Goal: Task Accomplishment & Management: Complete application form

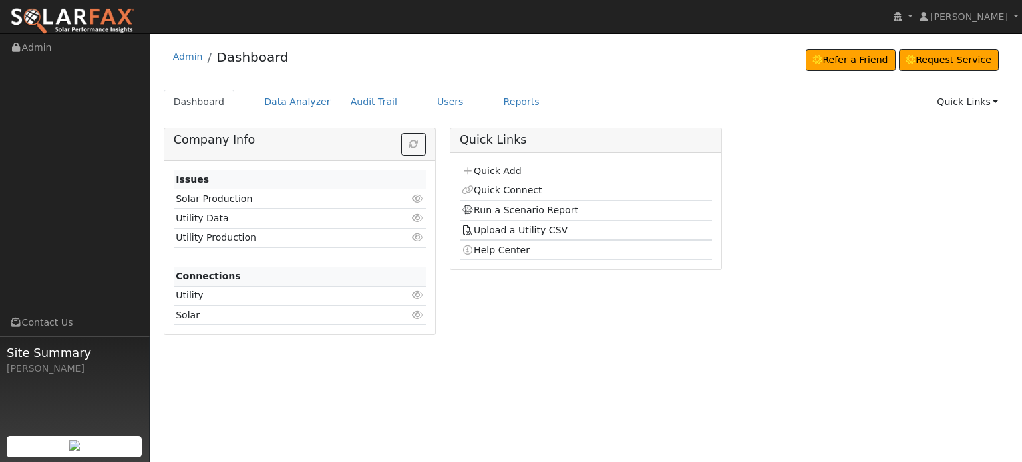
click at [494, 172] on link "Quick Add" at bounding box center [491, 171] width 59 height 11
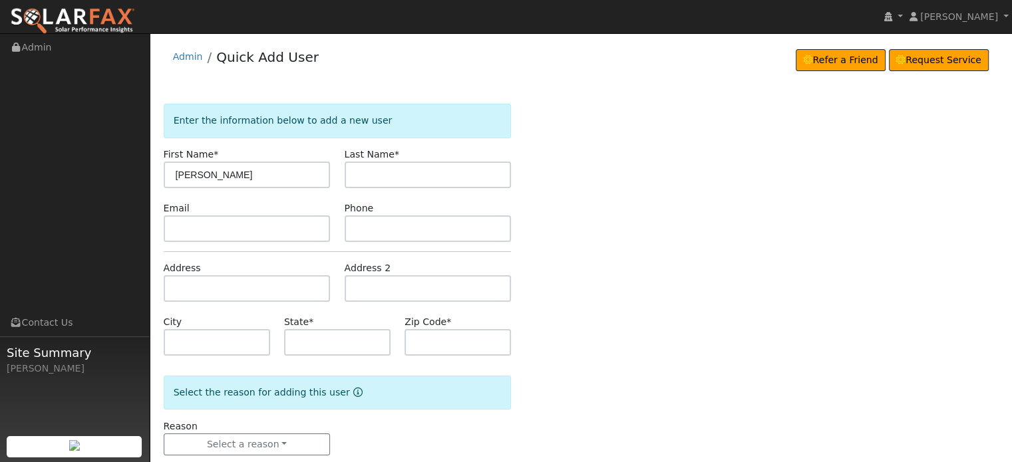
type input "[PERSON_NAME]"
click at [192, 290] on input "text" at bounding box center [247, 288] width 167 height 27
click at [181, 292] on input "text" at bounding box center [247, 288] width 167 height 27
paste input "13205 redwood place"
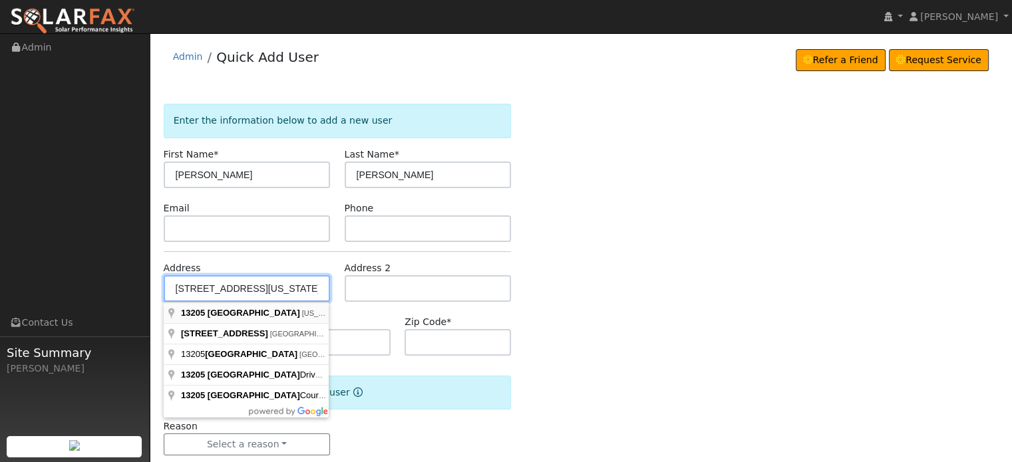
type input "13205 Redwood Place"
type input "Nevada City"
type input "CA"
type input "95959"
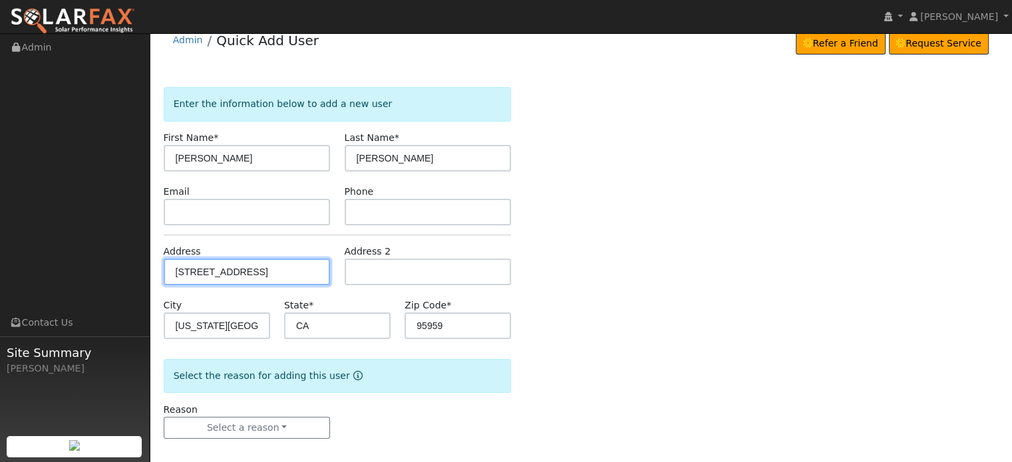
scroll to position [26, 0]
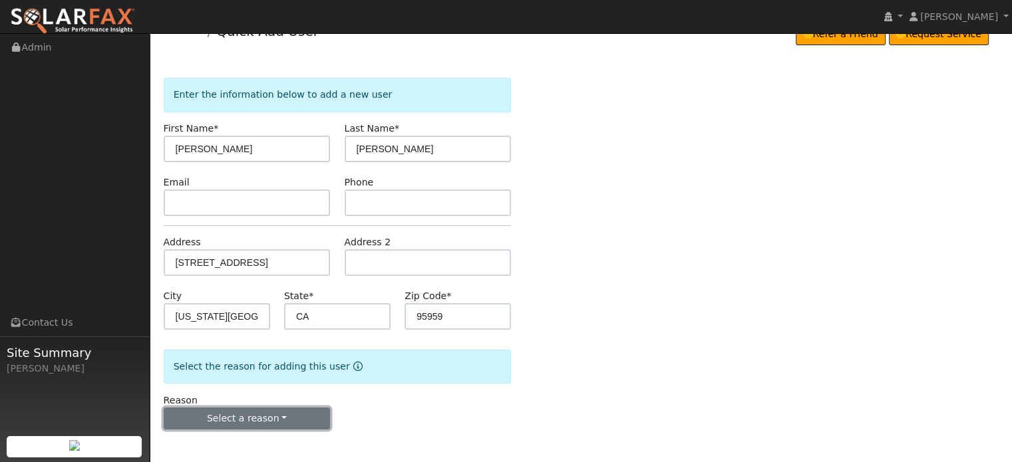
click at [254, 419] on button "Select a reason" at bounding box center [247, 419] width 167 height 23
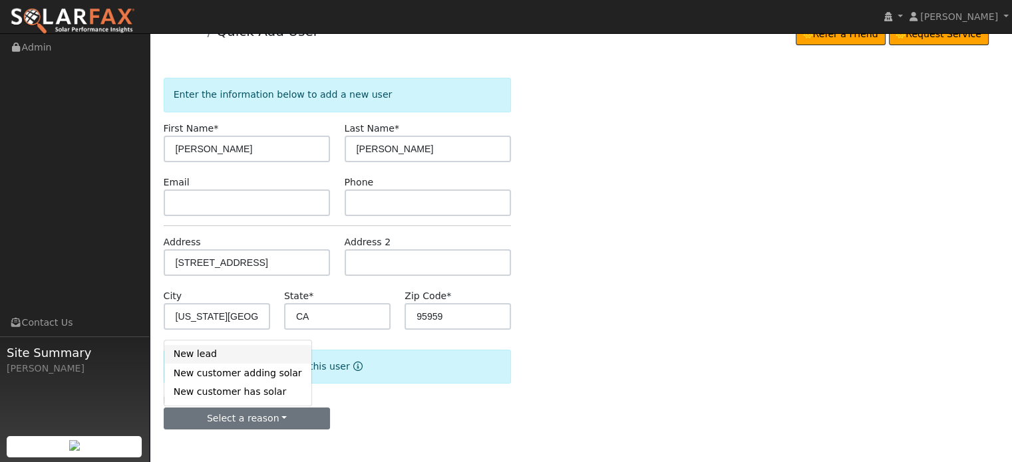
click at [190, 356] on link "New lead" at bounding box center [237, 354] width 147 height 19
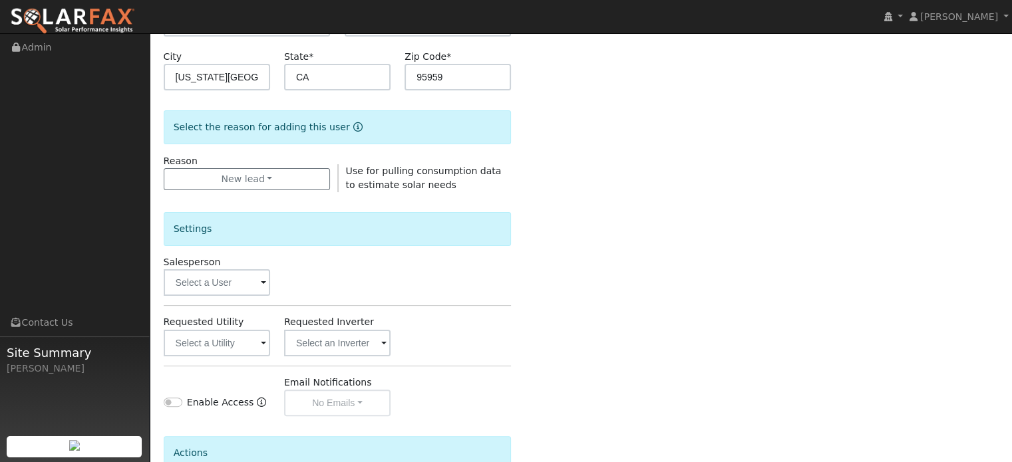
scroll to position [359, 0]
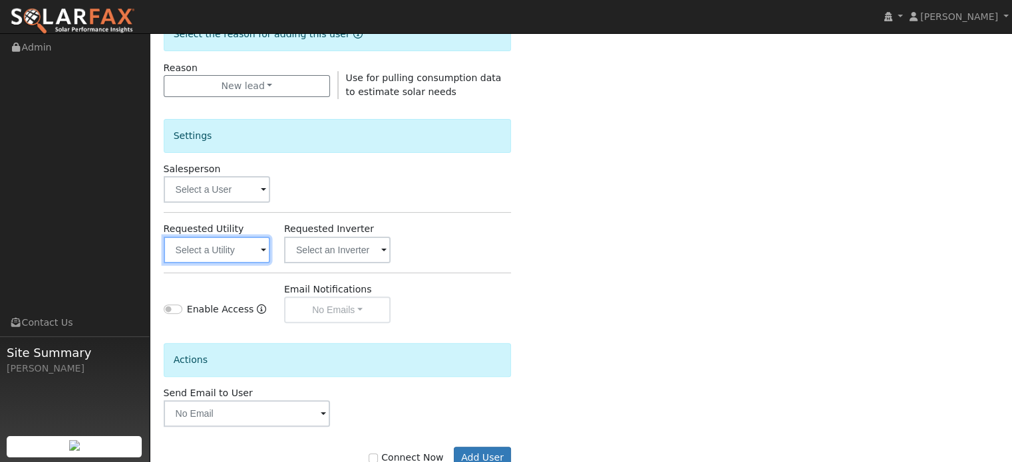
click at [202, 252] on input "text" at bounding box center [217, 250] width 106 height 27
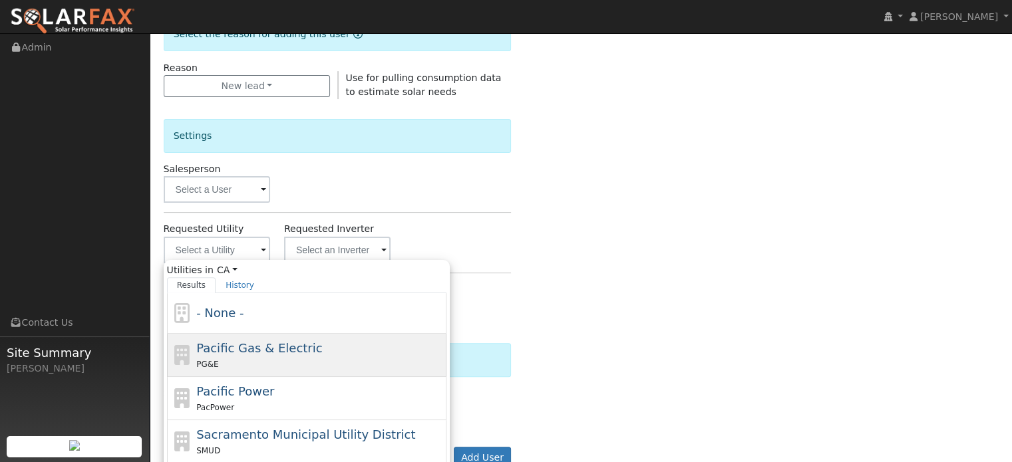
click at [218, 341] on span "Pacific Gas & Electric" at bounding box center [259, 348] width 126 height 14
type input "Pacific Gas & Electric"
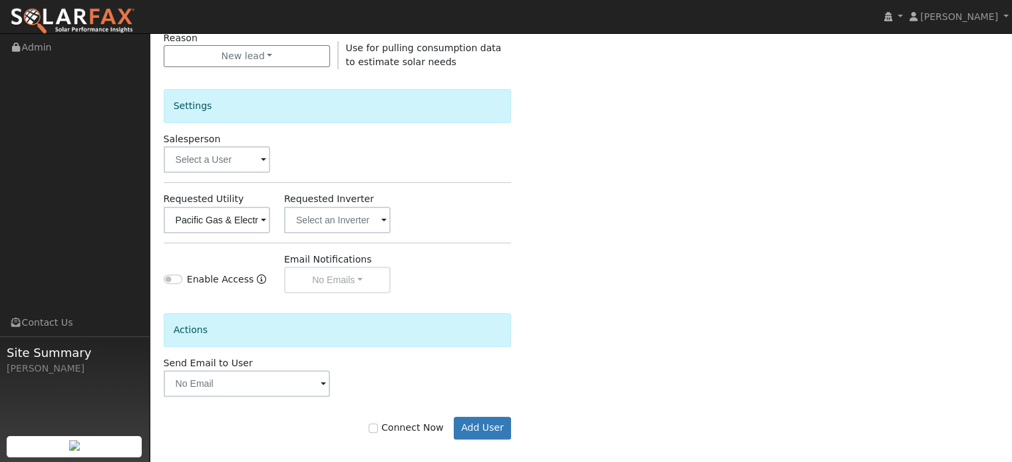
scroll to position [397, 0]
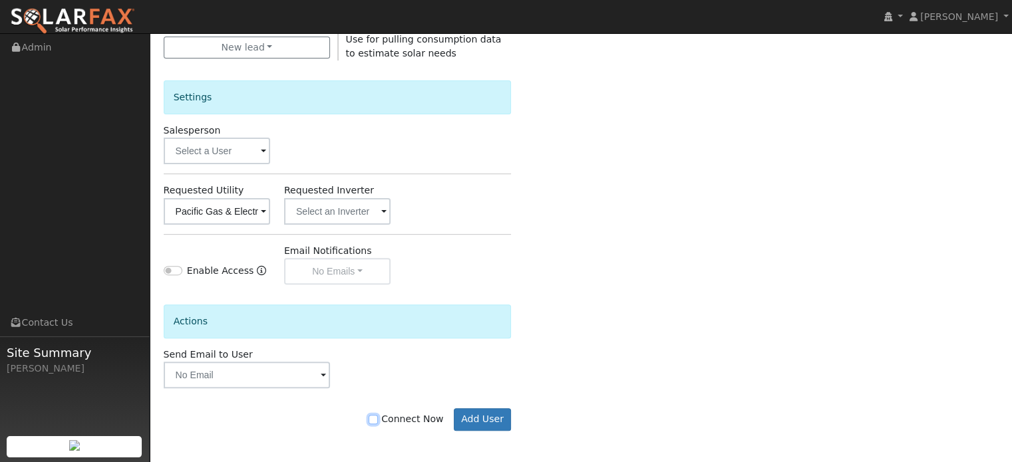
click at [378, 417] on input "Connect Now" at bounding box center [373, 419] width 9 height 9
checkbox input "true"
click at [487, 426] on button "Add User" at bounding box center [483, 420] width 58 height 23
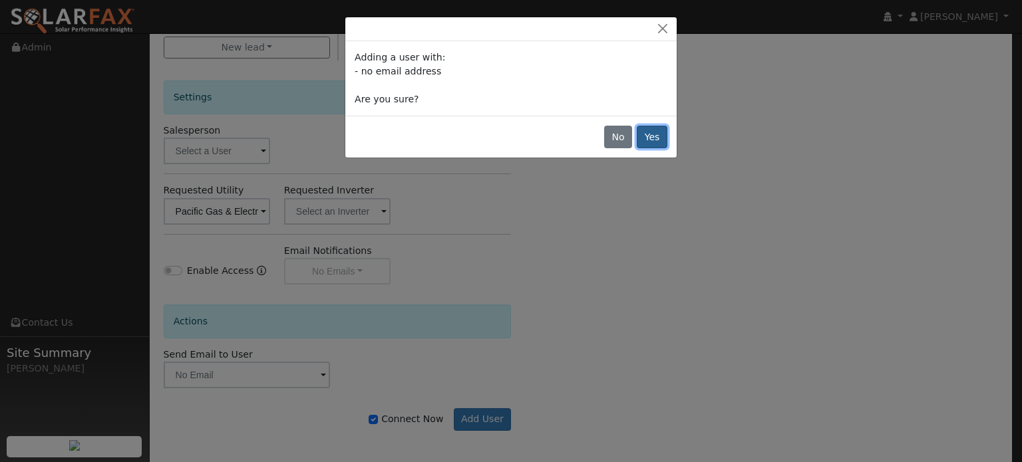
click at [651, 137] on button "Yes" at bounding box center [652, 137] width 31 height 23
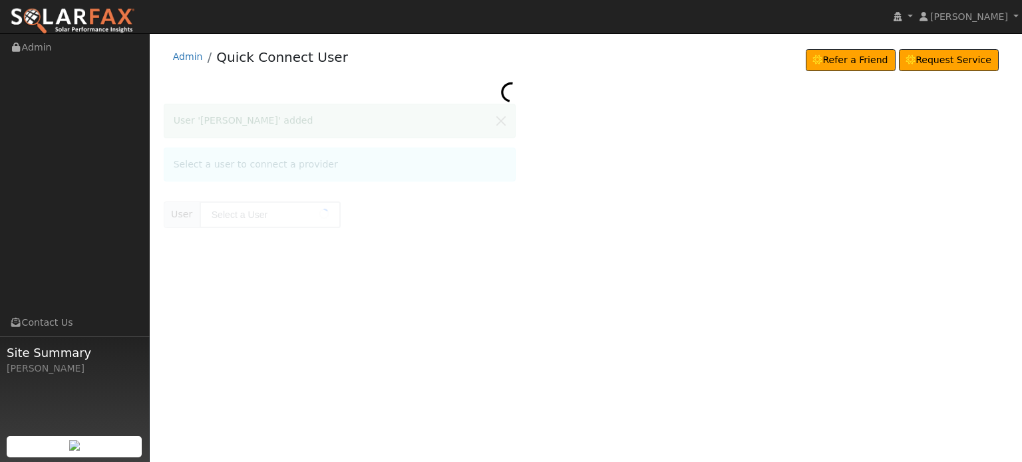
type input "[PERSON_NAME]"
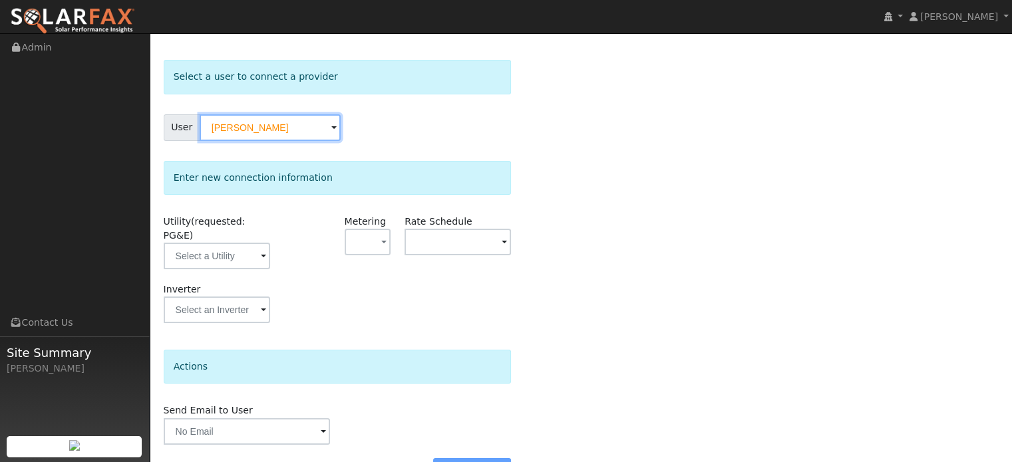
scroll to position [67, 0]
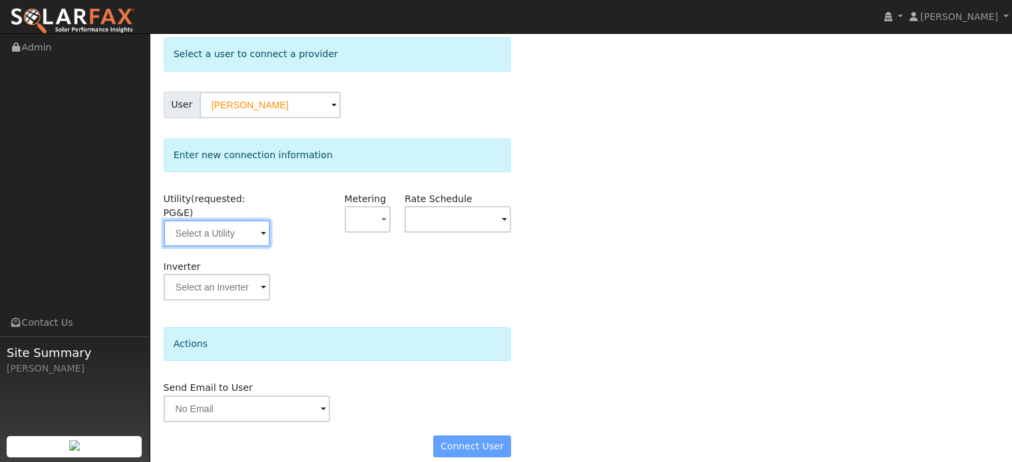
click at [210, 230] on input "text" at bounding box center [217, 233] width 106 height 27
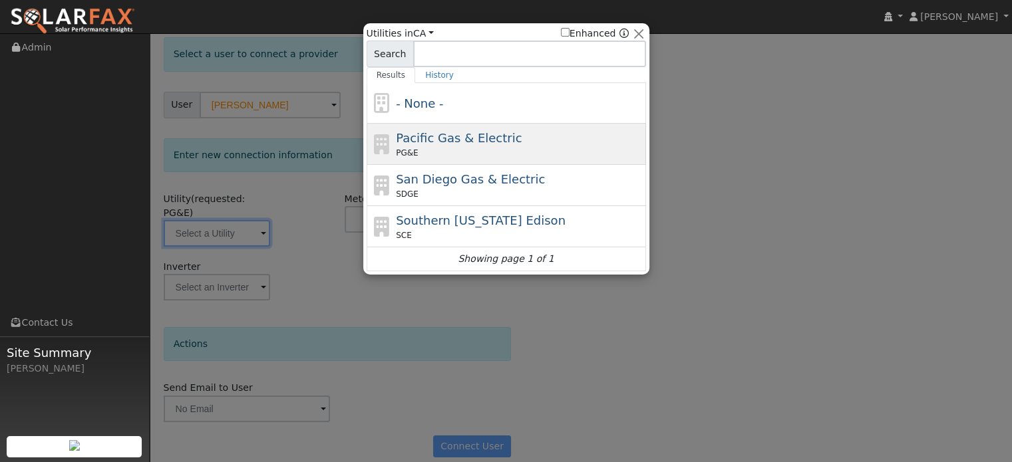
click at [451, 150] on div "PG&E" at bounding box center [519, 153] width 247 height 12
type input "PG&E"
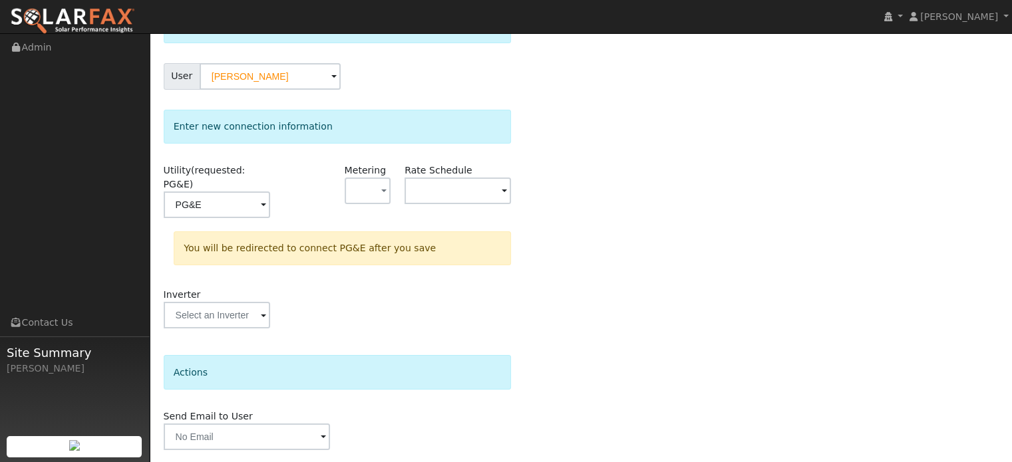
scroll to position [123, 0]
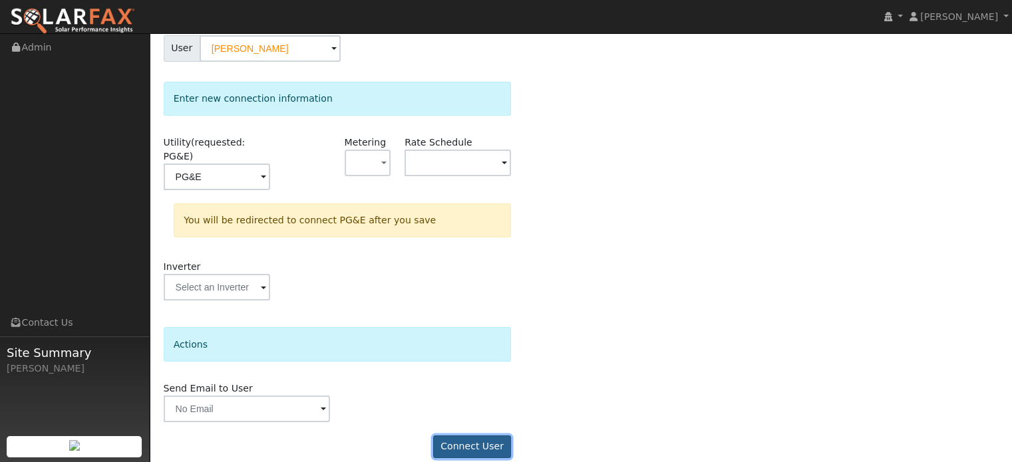
click at [470, 436] on button "Connect User" at bounding box center [472, 447] width 79 height 23
